Goal: Task Accomplishment & Management: Use online tool/utility

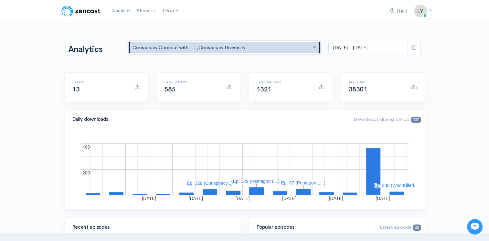
click at [260, 48] on div "Conspiracy Cookout with T... , [GEOGRAPHIC_DATA]" at bounding box center [221, 47] width 178 height 7
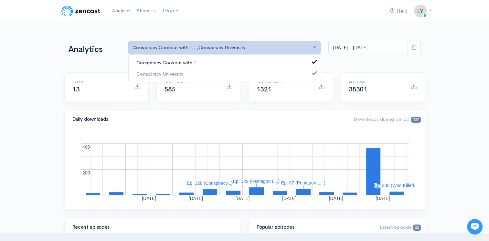
click at [237, 62] on link "Conspiracy Cookout with T..." at bounding box center [225, 62] width 192 height 11
select select "15428"
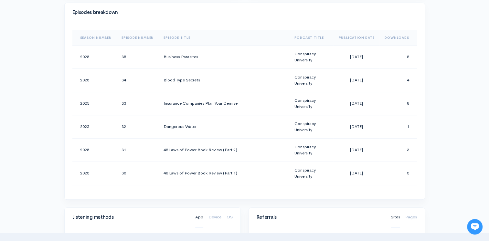
scroll to position [194, 0]
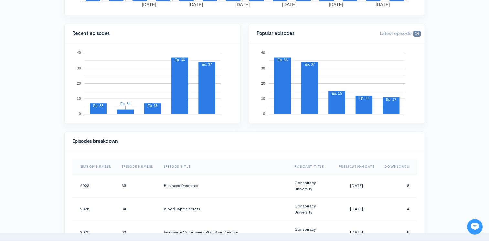
click at [397, 163] on th "Downloads" at bounding box center [397, 167] width 37 height 16
click at [397, 163] on th "Downloads" at bounding box center [396, 167] width 42 height 16
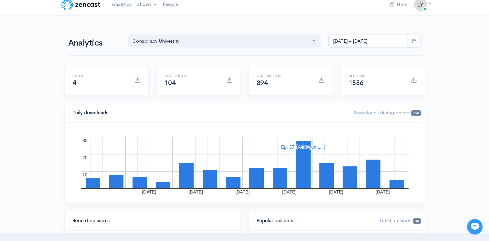
scroll to position [0, 0]
